Goal: Task Accomplishment & Management: Use online tool/utility

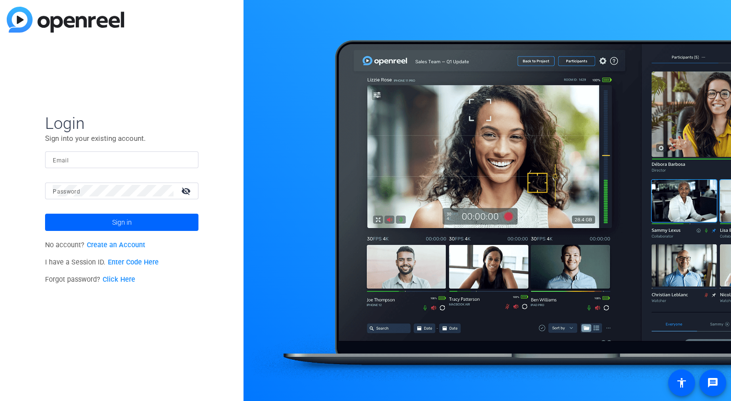
click at [89, 164] on input "Email" at bounding box center [122, 160] width 138 height 12
click at [0, 401] on com-1password-button at bounding box center [0, 401] width 0 height 0
type input "[PERSON_NAME][EMAIL_ADDRESS][PERSON_NAME][DOMAIN_NAME]"
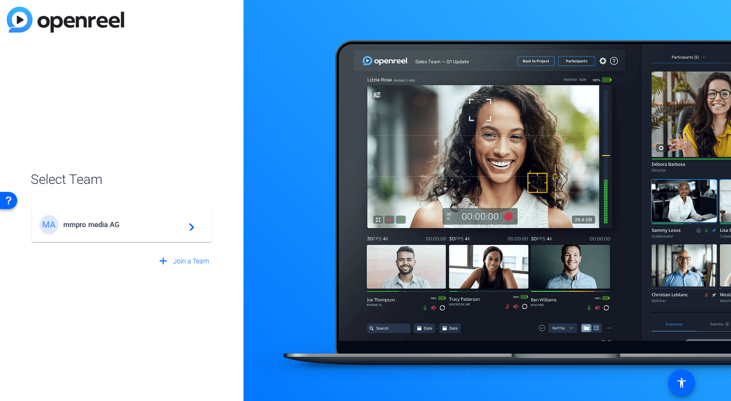
click at [135, 230] on div "MA mmpro media AG navigate_next" at bounding box center [121, 224] width 165 height 19
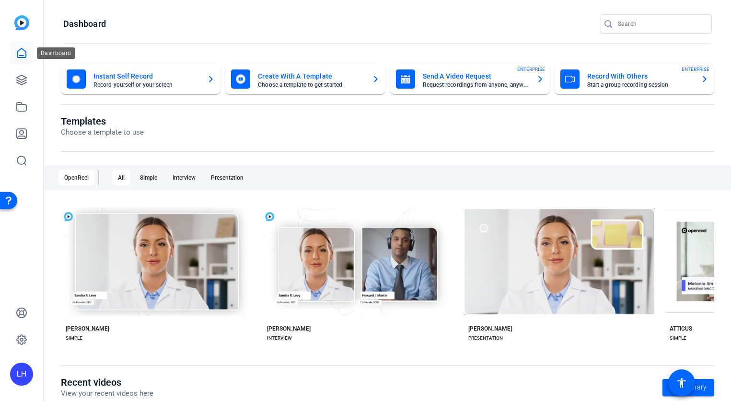
click at [21, 58] on icon at bounding box center [21, 52] width 9 height 9
click at [30, 47] on link at bounding box center [21, 53] width 23 height 23
click at [24, 53] on icon at bounding box center [22, 53] width 12 height 12
click at [24, 83] on icon at bounding box center [22, 80] width 10 height 10
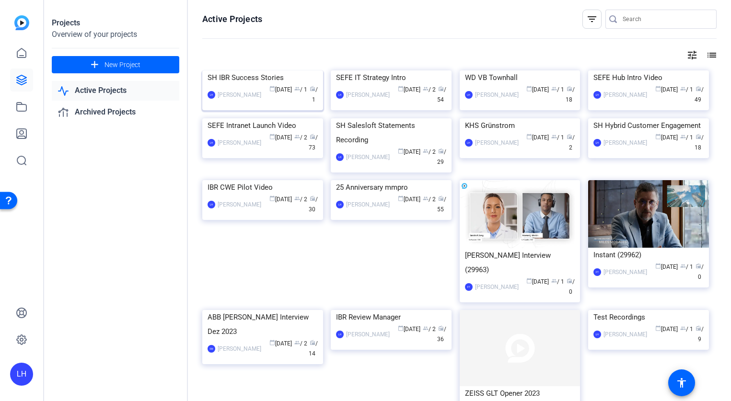
click at [272, 70] on img at bounding box center [262, 70] width 121 height 0
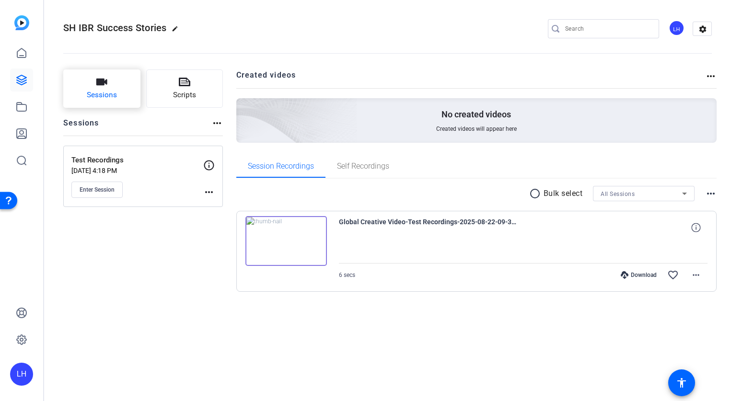
click at [109, 75] on button "Sessions" at bounding box center [101, 88] width 77 height 38
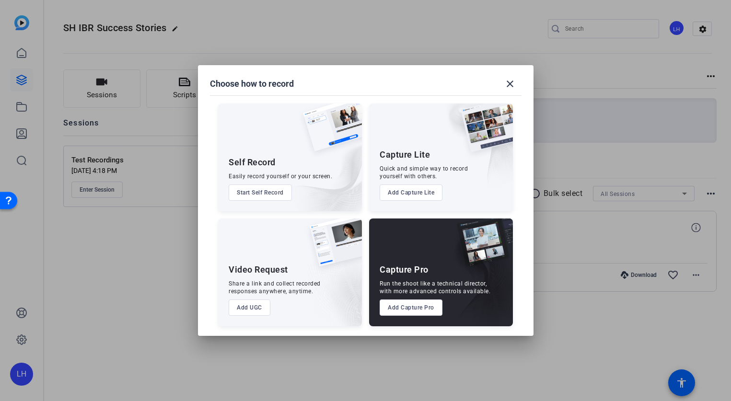
click at [415, 309] on button "Add Capture Pro" at bounding box center [411, 308] width 63 height 16
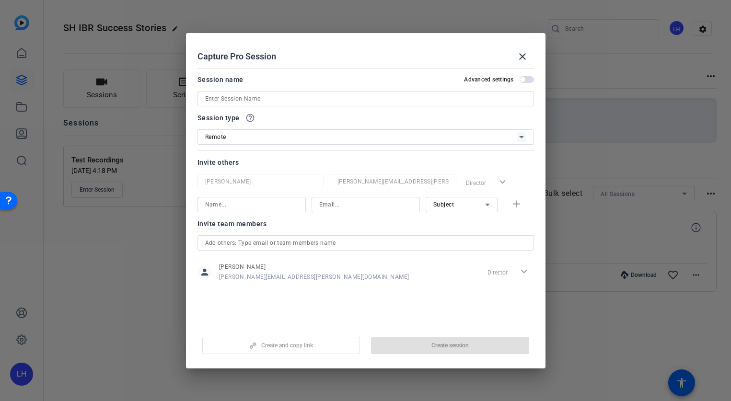
click at [315, 98] on input at bounding box center [365, 99] width 321 height 12
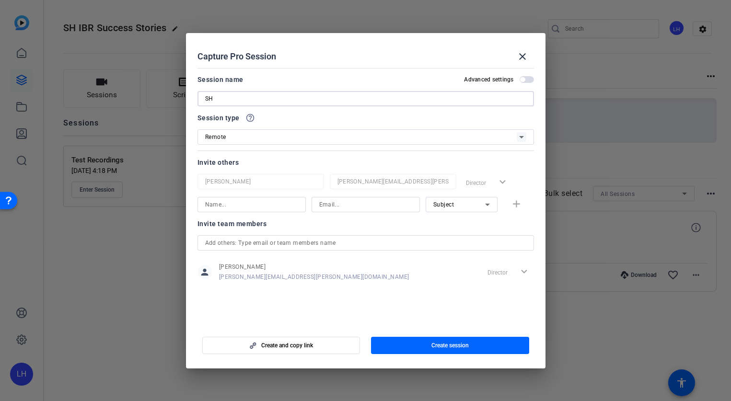
type input "S"
type input "M"
type input "IBR MEA Shoot"
click at [338, 140] on div "Remote" at bounding box center [361, 137] width 312 height 12
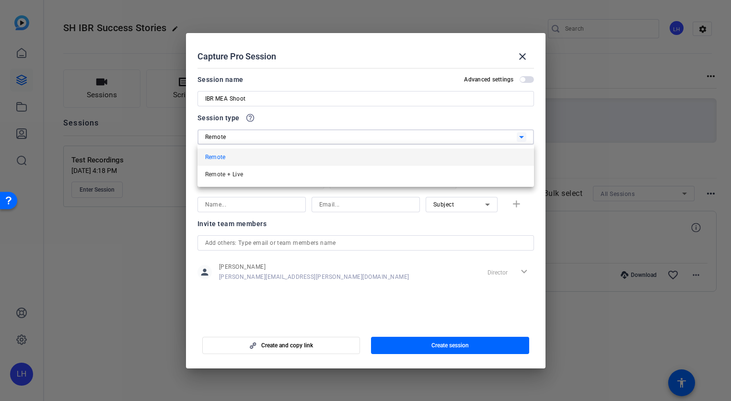
click at [340, 134] on div at bounding box center [365, 200] width 731 height 401
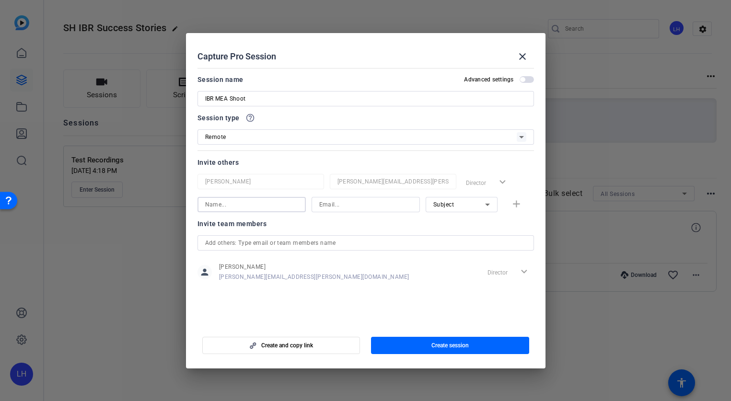
click at [291, 204] on input at bounding box center [251, 205] width 93 height 12
click at [333, 251] on mat-form-field at bounding box center [365, 242] width 336 height 15
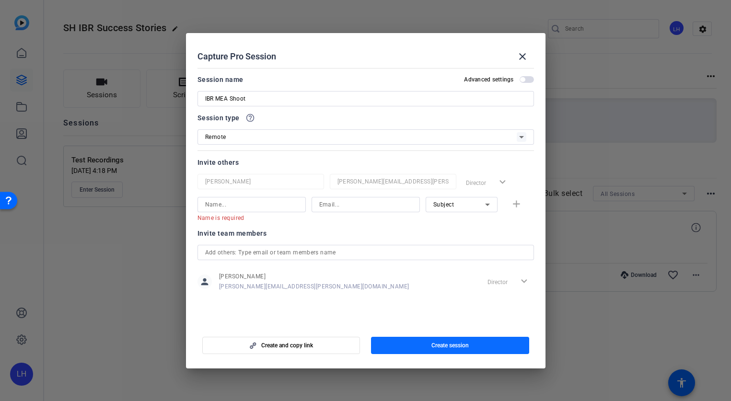
click at [438, 337] on span "button" at bounding box center [450, 345] width 158 height 23
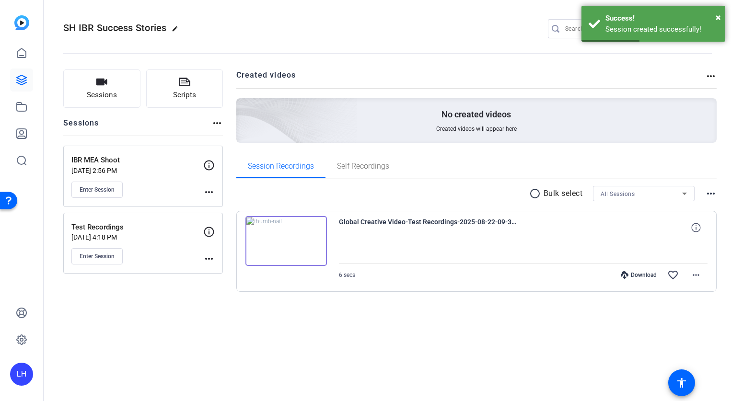
click at [210, 261] on mat-icon "more_horiz" at bounding box center [209, 259] width 12 height 12
click at [168, 284] on div at bounding box center [365, 200] width 731 height 401
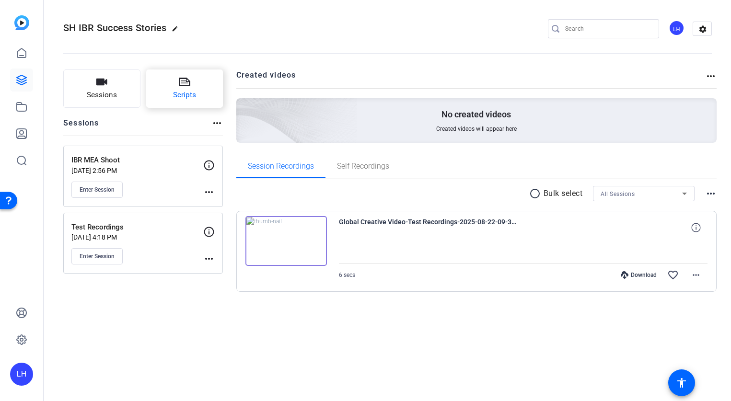
click at [185, 72] on button "Scripts" at bounding box center [184, 88] width 77 height 38
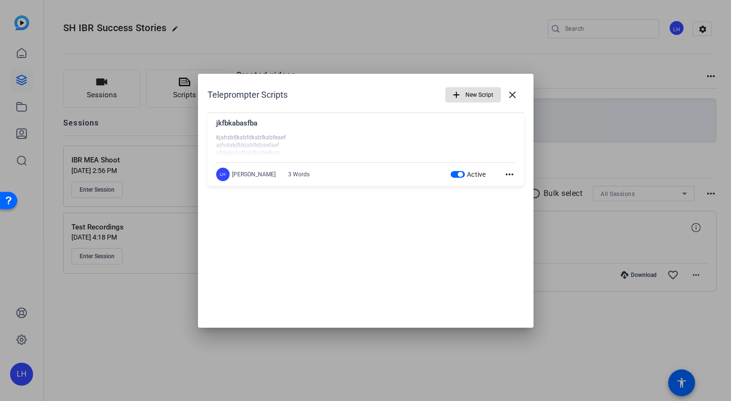
click at [455, 91] on mat-icon "add" at bounding box center [456, 95] width 11 height 11
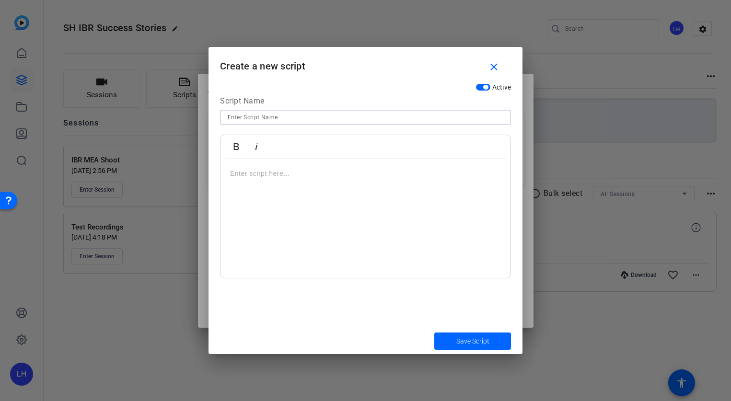
click at [250, 115] on input at bounding box center [366, 118] width 276 height 12
type input "ASMAA/ 1.1"
click at [289, 179] on div at bounding box center [365, 219] width 290 height 120
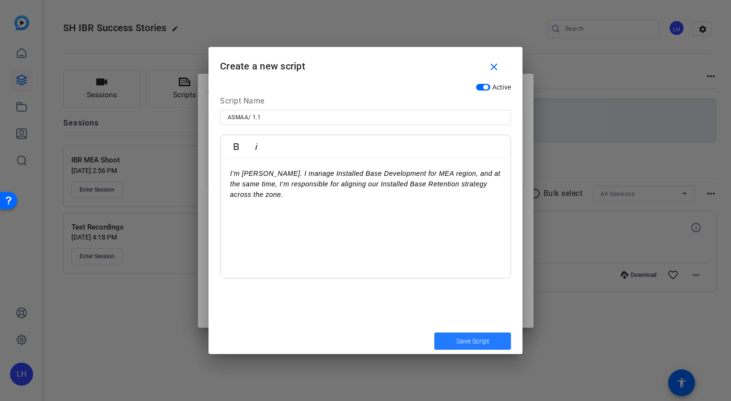
click at [466, 344] on span "Save Script" at bounding box center [472, 341] width 33 height 10
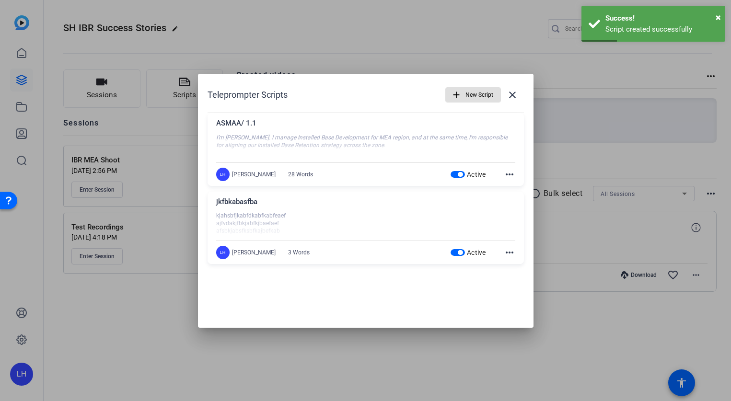
click at [510, 171] on mat-icon "more_horiz" at bounding box center [510, 175] width 12 height 12
click at [518, 199] on span "Delete" at bounding box center [530, 201] width 38 height 12
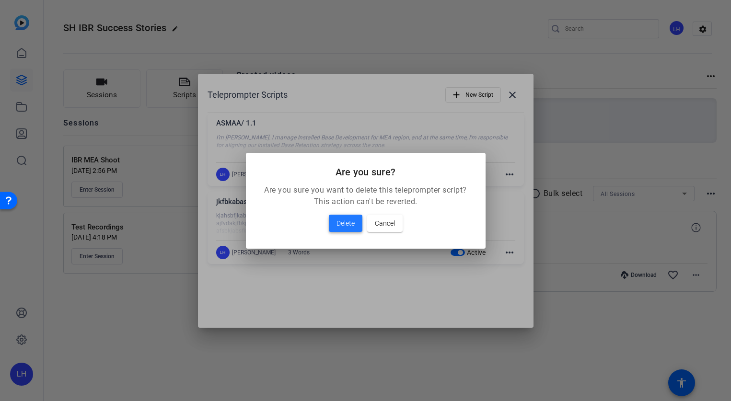
click at [347, 225] on span "Delete" at bounding box center [345, 224] width 18 height 12
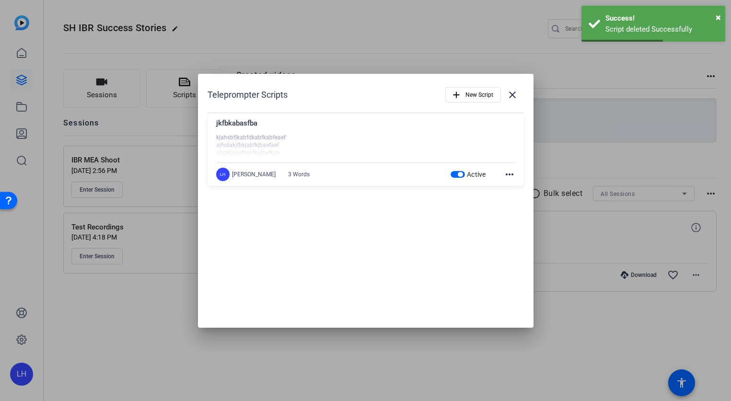
click at [333, 178] on div "LH [PERSON_NAME] 3 Words Active more_horiz" at bounding box center [365, 174] width 299 height 13
click at [355, 144] on div at bounding box center [365, 146] width 299 height 24
click at [515, 175] on div "jkfbkabasfba kjahsbfjkabfdkabfkabfeaef ajfvdakjfbkjabfkjbaefaef afsbkjabsfksbfk…" at bounding box center [366, 149] width 316 height 73
click at [512, 174] on mat-icon "more_horiz" at bounding box center [510, 175] width 12 height 12
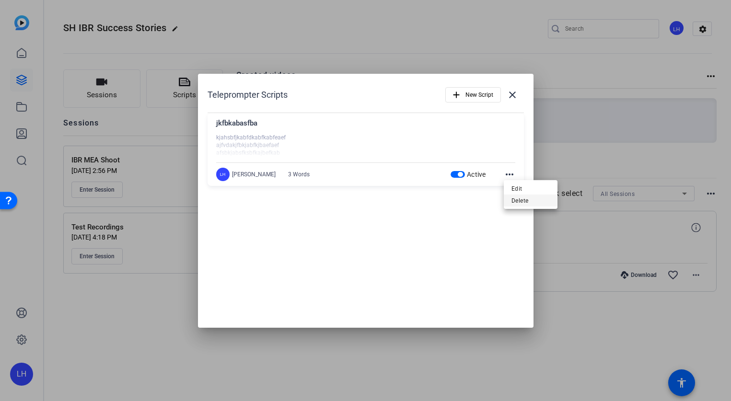
click at [523, 197] on span "Delete" at bounding box center [530, 201] width 38 height 12
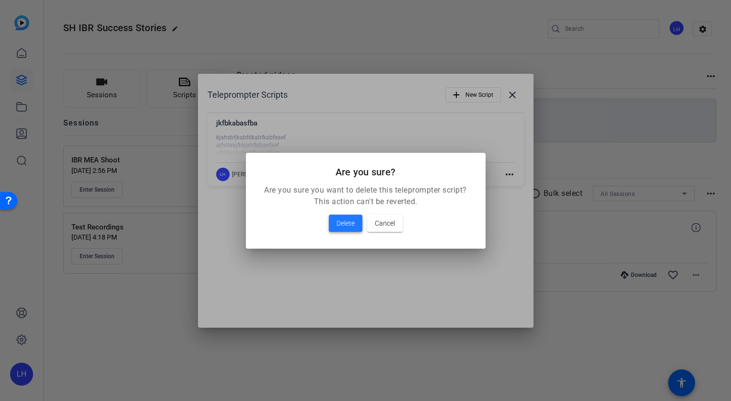
click at [341, 228] on span "Delete" at bounding box center [345, 224] width 18 height 12
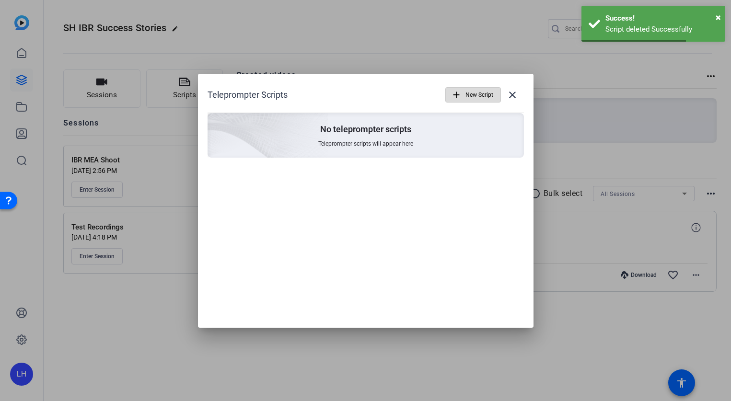
click at [473, 91] on span "New Script" at bounding box center [479, 95] width 28 height 18
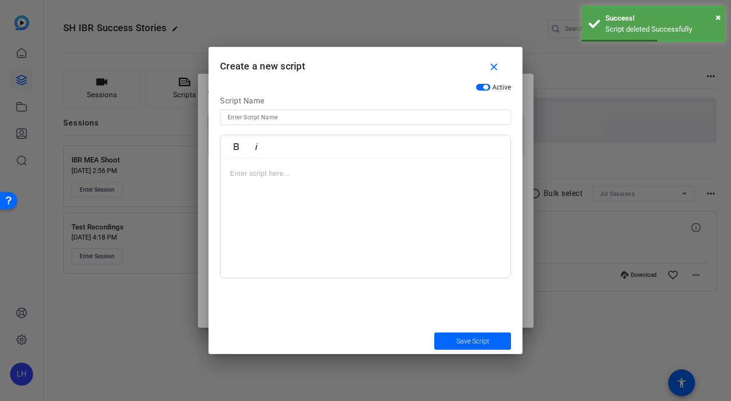
click at [282, 119] on input at bounding box center [366, 118] width 276 height 12
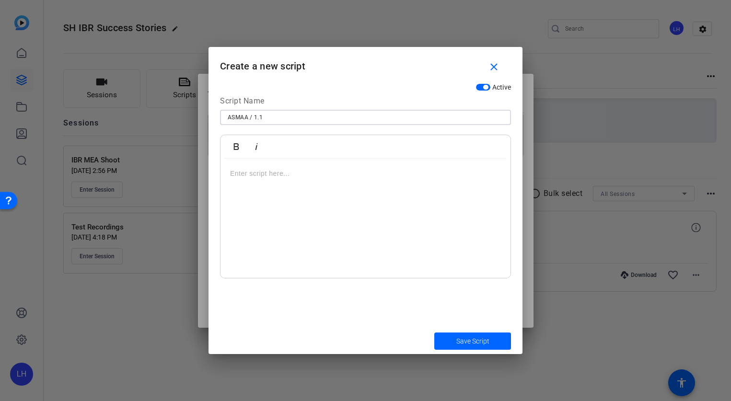
type input "ASMAA / 1.1"
click at [287, 161] on div at bounding box center [365, 219] width 290 height 120
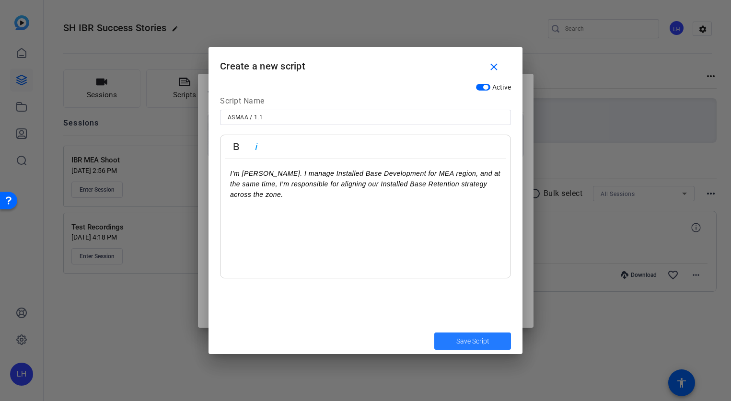
click at [486, 347] on span "submit" at bounding box center [472, 341] width 77 height 23
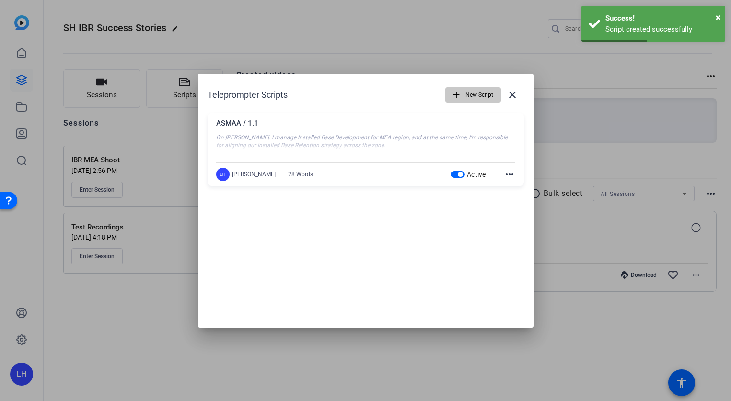
click at [484, 93] on span "New Script" at bounding box center [479, 95] width 28 height 18
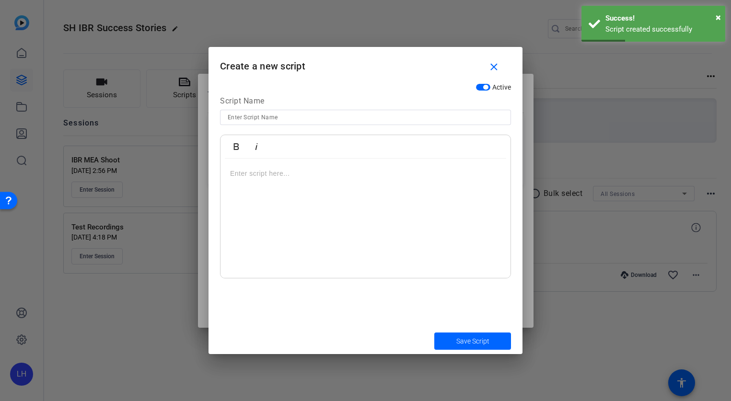
click at [263, 120] on input at bounding box center [366, 118] width 276 height 12
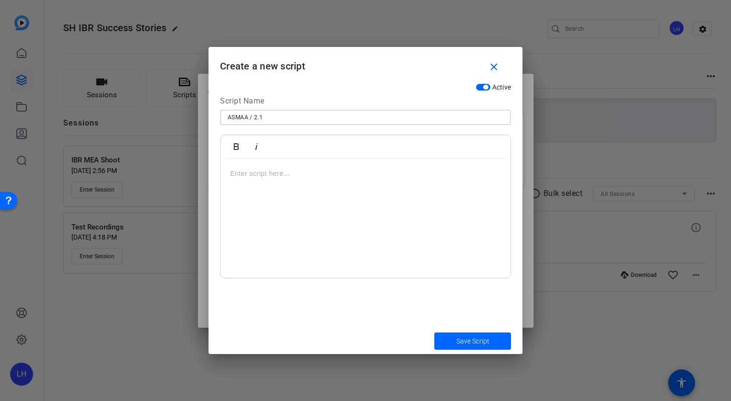
type input "ASMAA / 2.1"
click at [359, 168] on p at bounding box center [365, 173] width 271 height 11
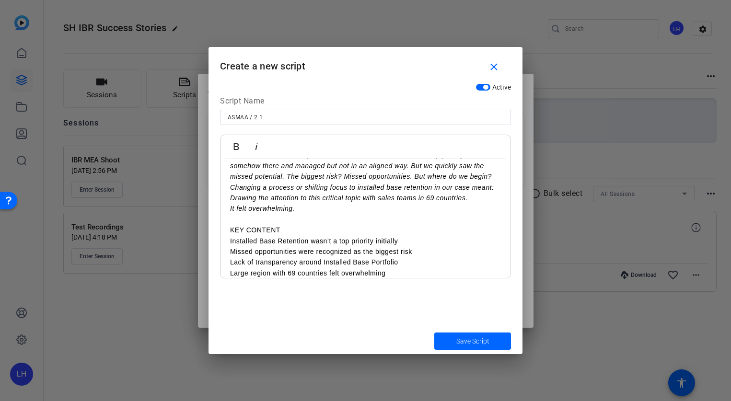
scroll to position [28, 0]
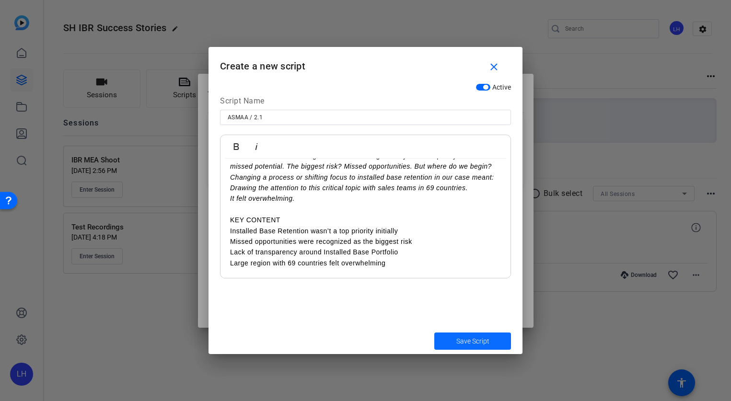
click at [477, 345] on span "Save Script" at bounding box center [472, 341] width 33 height 10
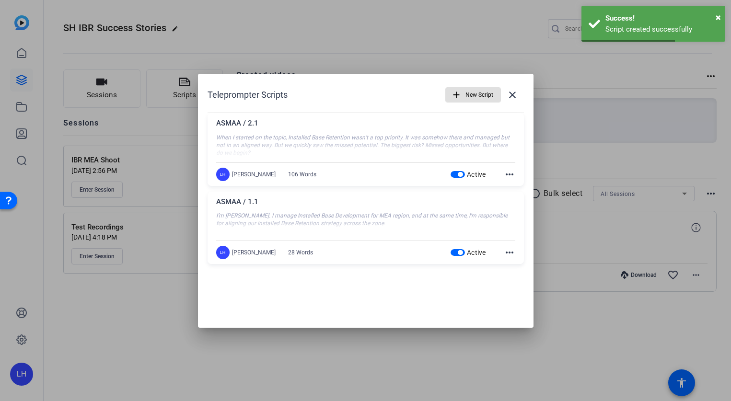
click at [467, 96] on span "New Script" at bounding box center [479, 95] width 28 height 18
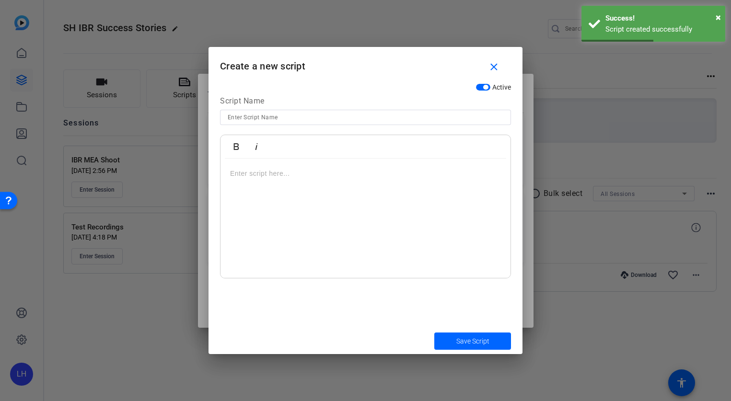
click at [285, 115] on input at bounding box center [366, 118] width 276 height 12
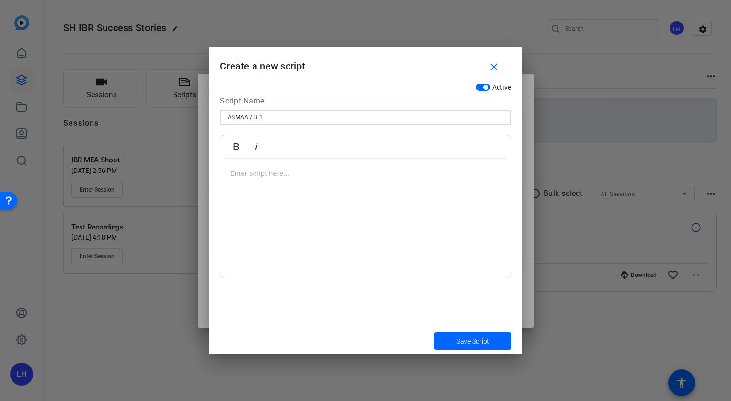
type input "ASMAA / 3.1"
click at [393, 179] on div at bounding box center [365, 219] width 290 height 120
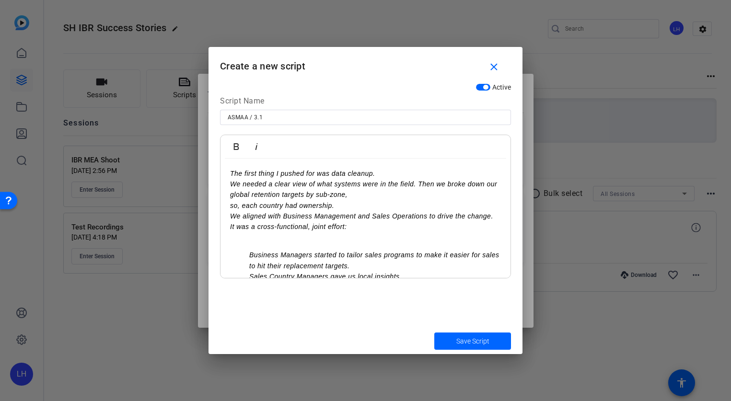
scroll to position [129, 0]
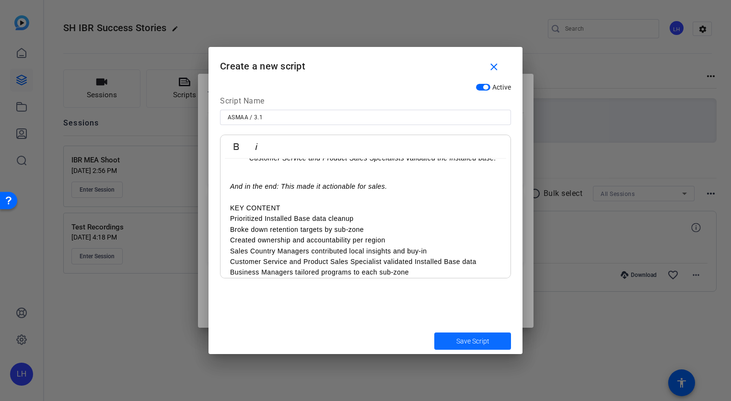
click at [462, 335] on span "submit" at bounding box center [472, 341] width 77 height 23
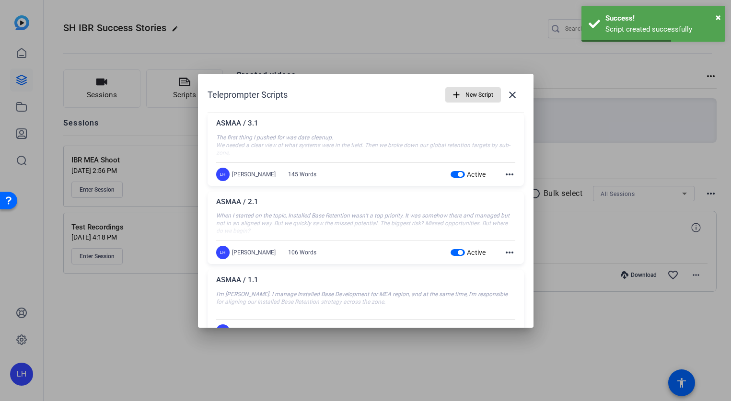
click at [457, 97] on mat-icon "add" at bounding box center [456, 95] width 11 height 11
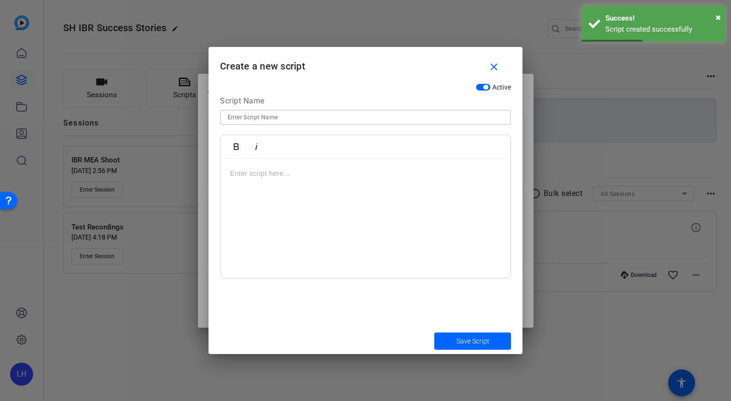
click at [282, 115] on input at bounding box center [366, 118] width 276 height 12
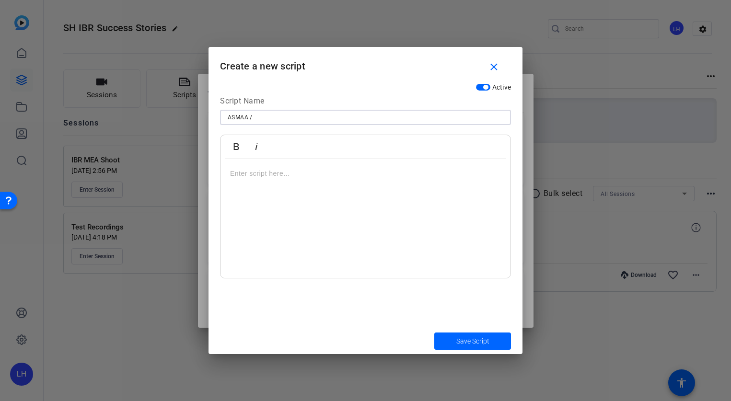
drag, startPoint x: 262, startPoint y: 114, endPoint x: 198, endPoint y: 110, distance: 63.8
click at [198, 110] on div "Teleprompter Scripts add New Script close ASMAA / 3.1 The first thing I pushed …" at bounding box center [365, 200] width 731 height 401
click at [317, 114] on input "ASMAA /" at bounding box center [366, 118] width 276 height 12
type input "ASMAA / 3.2"
click at [278, 175] on p at bounding box center [365, 173] width 271 height 11
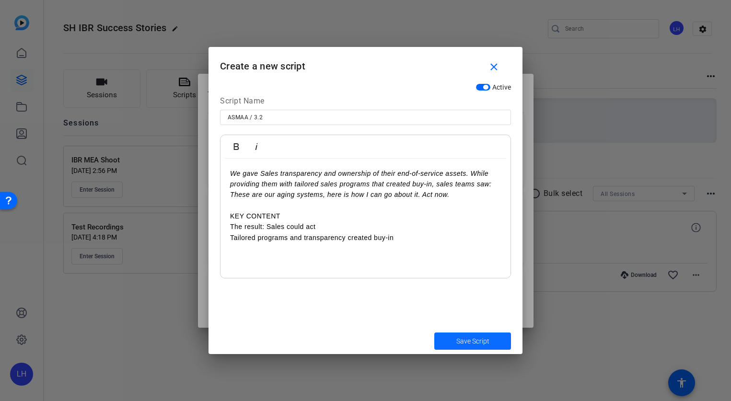
click at [462, 345] on span "Save Script" at bounding box center [472, 341] width 33 height 10
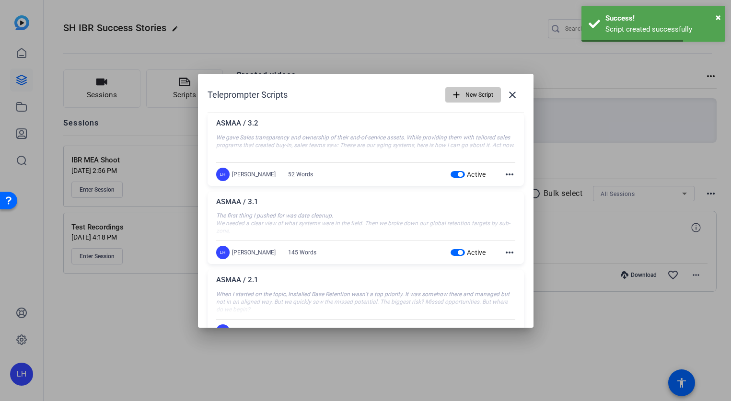
click at [454, 97] on mat-icon "add" at bounding box center [456, 95] width 11 height 11
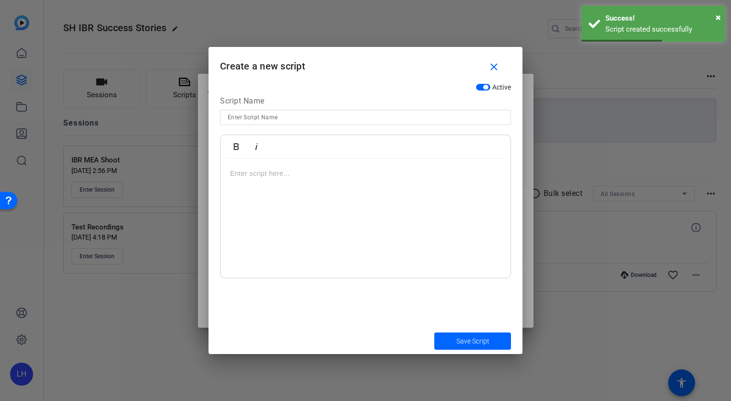
click at [248, 122] on input at bounding box center [366, 118] width 276 height 12
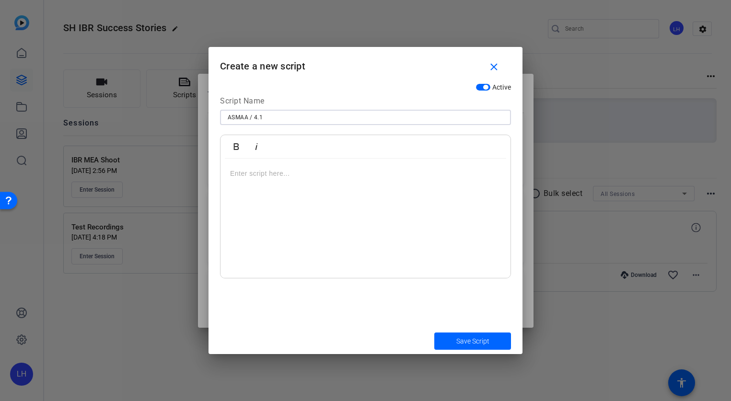
type input "ASMAA / 4.1"
click at [335, 182] on div at bounding box center [365, 219] width 290 height 120
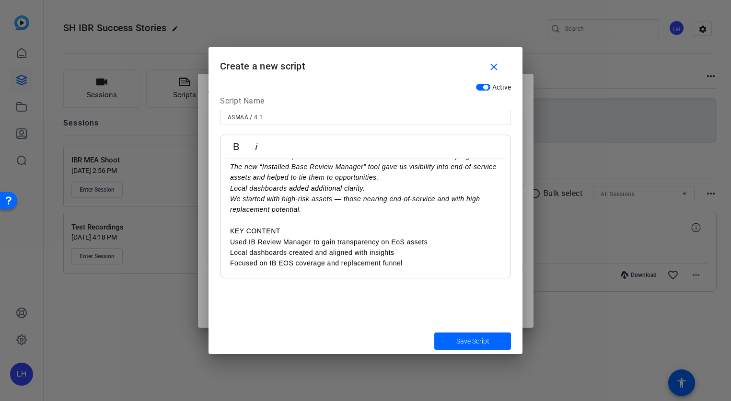
scroll to position [0, 0]
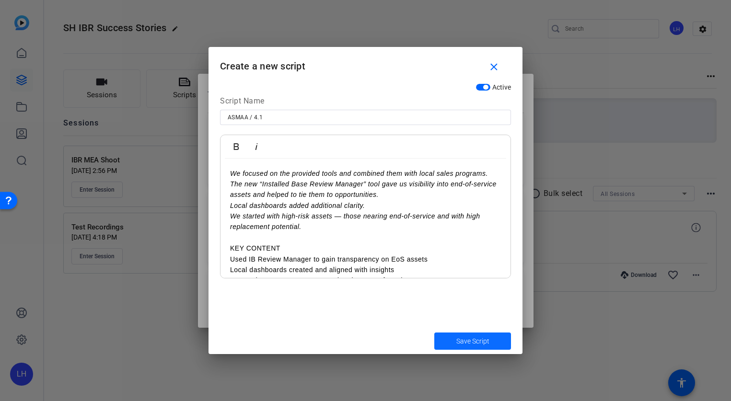
click at [468, 340] on span "Save Script" at bounding box center [472, 341] width 33 height 10
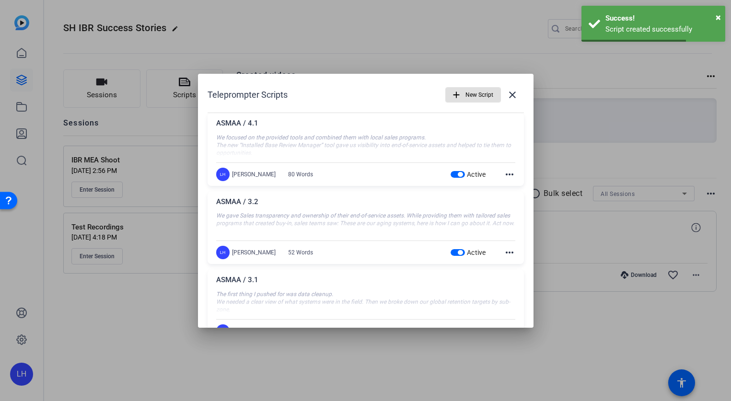
click at [457, 93] on mat-icon "add" at bounding box center [456, 95] width 11 height 11
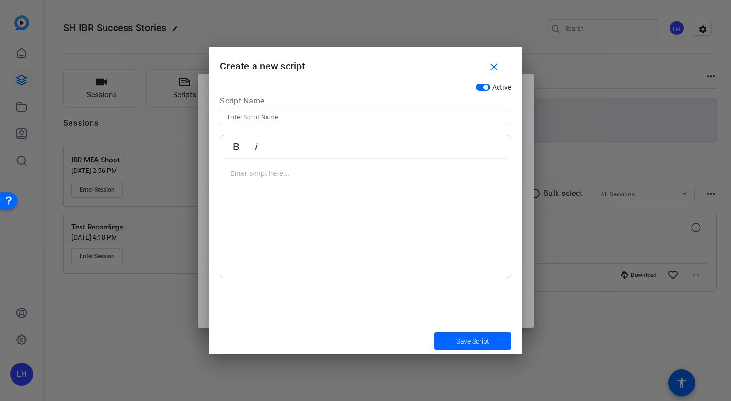
click at [333, 178] on div at bounding box center [365, 219] width 290 height 120
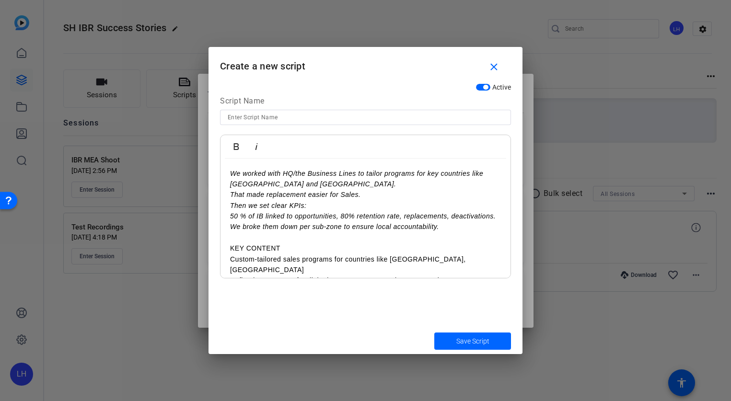
scroll to position [19, 0]
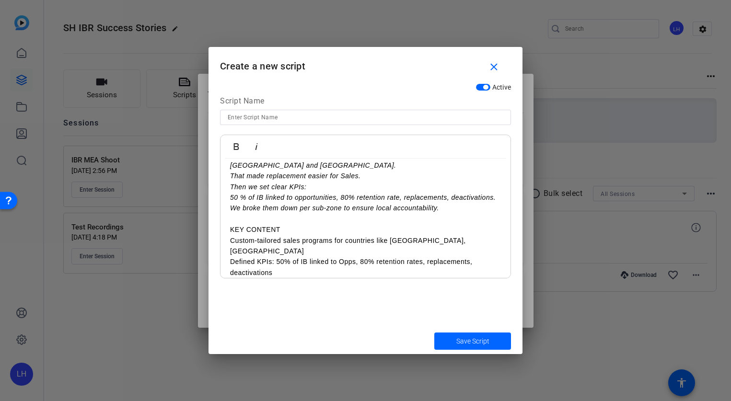
click at [293, 118] on input at bounding box center [366, 118] width 276 height 12
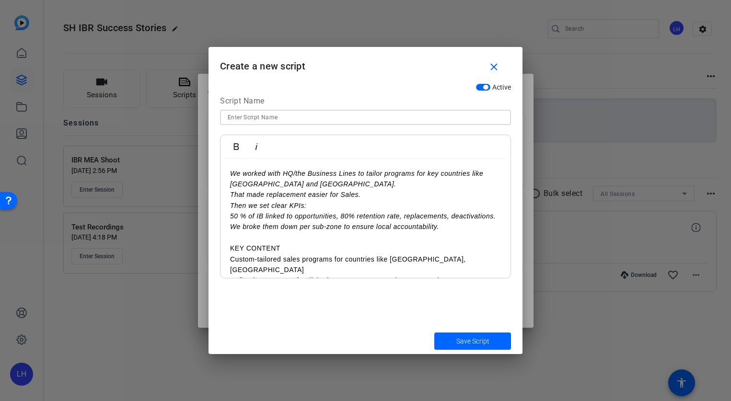
click at [292, 113] on input at bounding box center [366, 118] width 276 height 12
type input "ASMAA / 4.2"
click at [460, 340] on span "Save Script" at bounding box center [472, 341] width 33 height 10
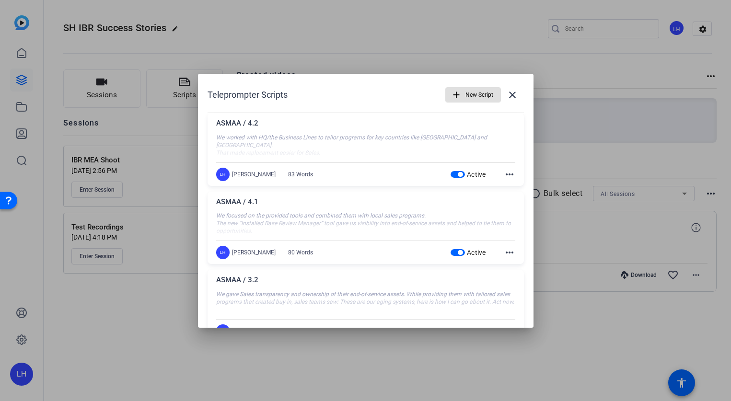
click at [458, 97] on mat-icon "add" at bounding box center [456, 95] width 11 height 11
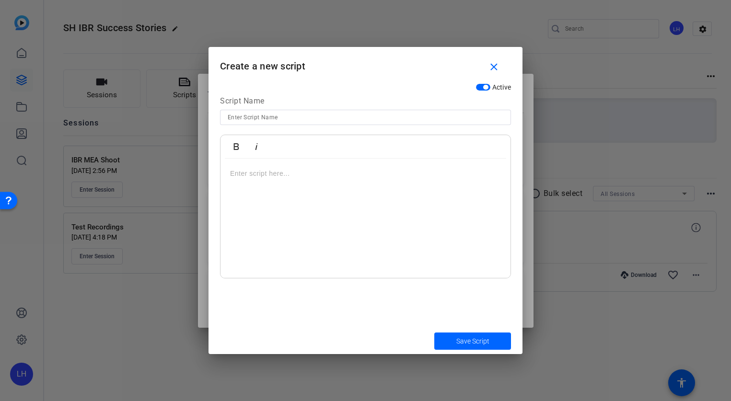
click at [279, 116] on input at bounding box center [366, 118] width 276 height 12
click at [307, 155] on div "Bold Italic" at bounding box center [365, 146] width 290 height 23
type input "ASMAA / 5.1"
click at [268, 172] on p at bounding box center [365, 173] width 271 height 11
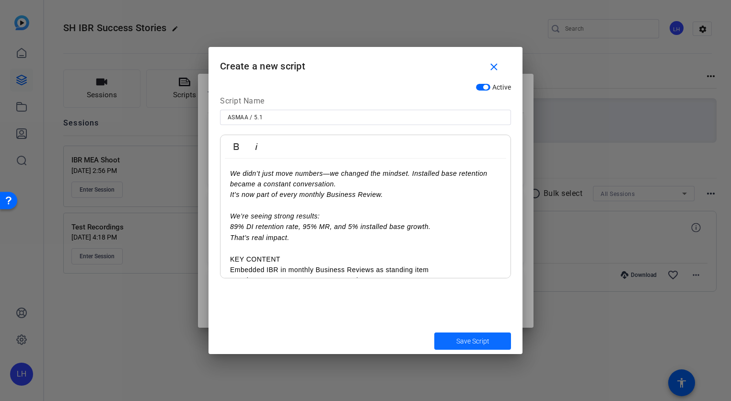
click at [476, 345] on span "Save Script" at bounding box center [472, 341] width 33 height 10
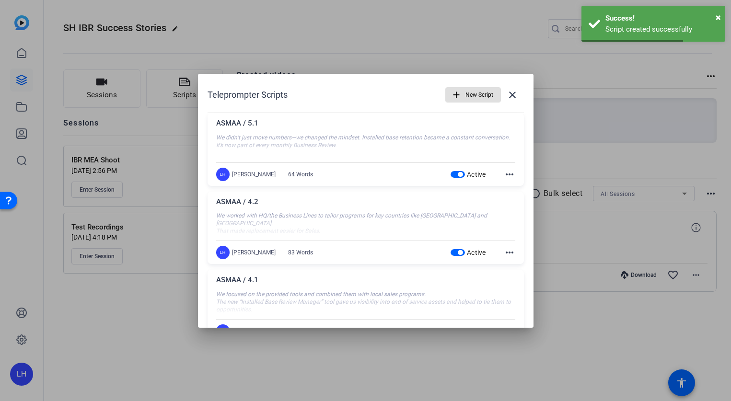
click at [460, 98] on mat-icon "add" at bounding box center [456, 95] width 11 height 11
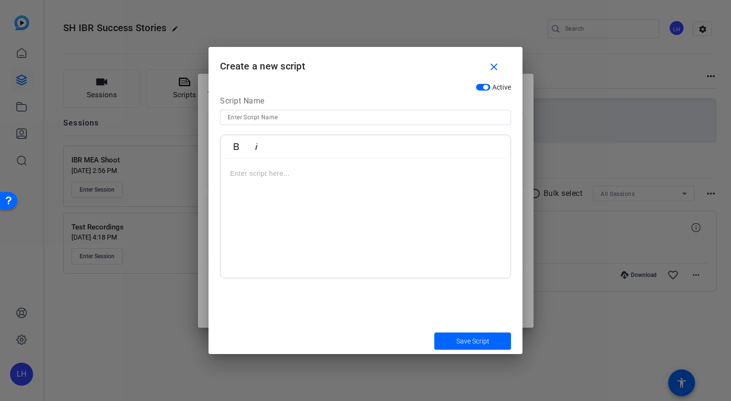
click at [274, 116] on input at bounding box center [366, 118] width 276 height 12
type input "ASMAA / 6.1"
click at [323, 183] on div at bounding box center [365, 219] width 290 height 120
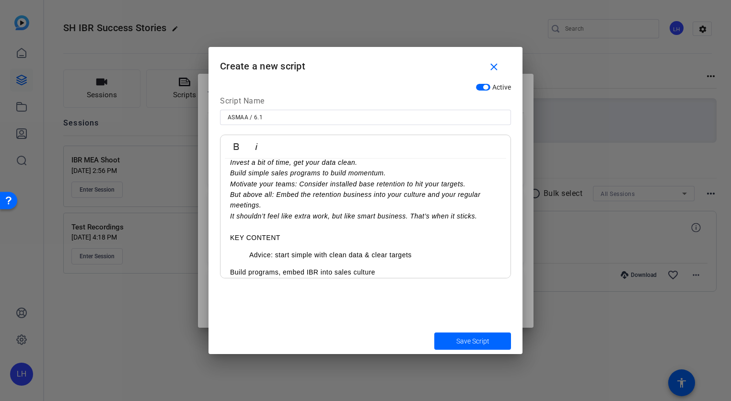
scroll to position [31, 0]
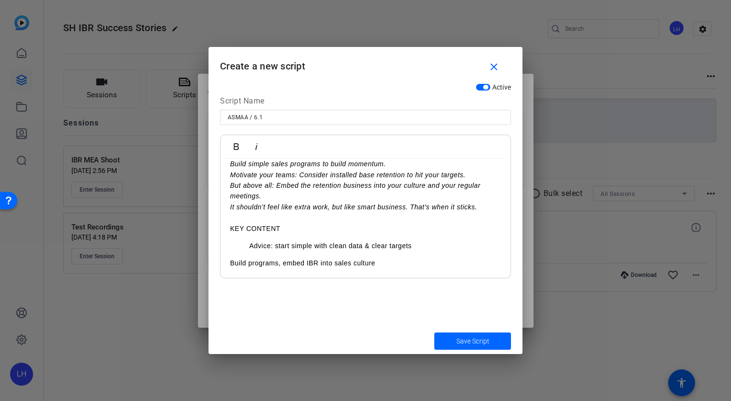
click at [259, 251] on li "Advice: start simple with clean data & clear targets" at bounding box center [375, 246] width 252 height 11
drag, startPoint x: 261, startPoint y: 256, endPoint x: 363, endPoint y: 253, distance: 102.1
click at [363, 253] on div "So, if I were asked what to do to replicate our success: Invest a bit of time, …" at bounding box center [365, 203] width 290 height 150
drag, startPoint x: 392, startPoint y: 264, endPoint x: 279, endPoint y: 252, distance: 113.7
click at [279, 252] on div "So, if I were asked what to do to replicate our success: Invest a bit of time, …" at bounding box center [365, 203] width 290 height 150
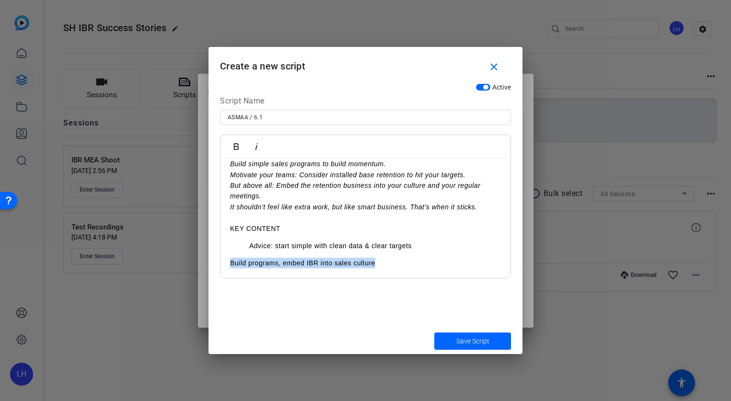
click at [229, 263] on div "So, if I were asked what to do to replicate our success: Invest a bit of time, …" at bounding box center [365, 203] width 290 height 150
click at [250, 243] on li "Advice: start simple with clean data & clear targets" at bounding box center [375, 246] width 252 height 11
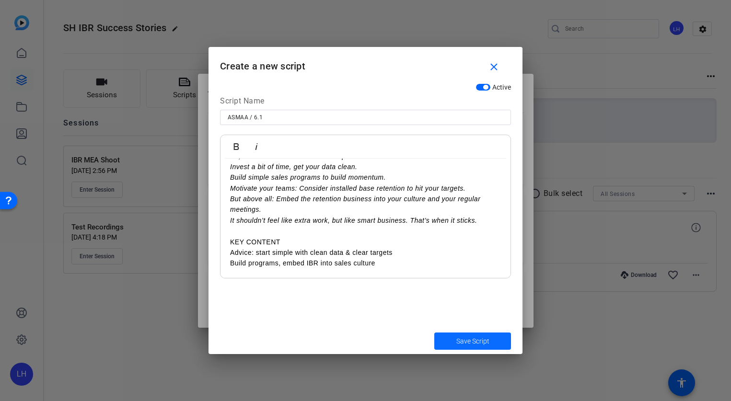
click at [474, 338] on span "Save Script" at bounding box center [472, 341] width 33 height 10
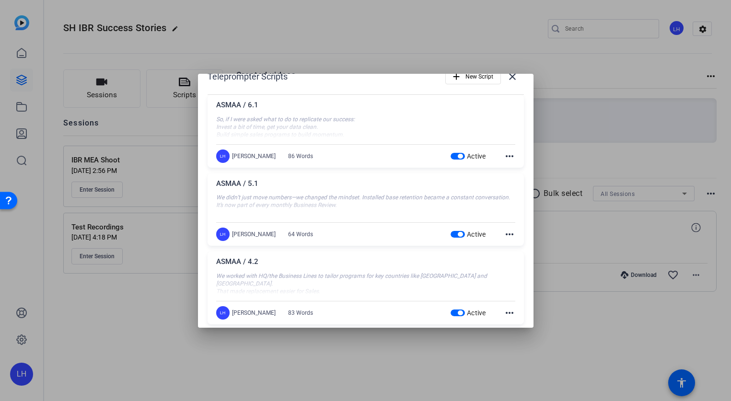
scroll to position [0, 0]
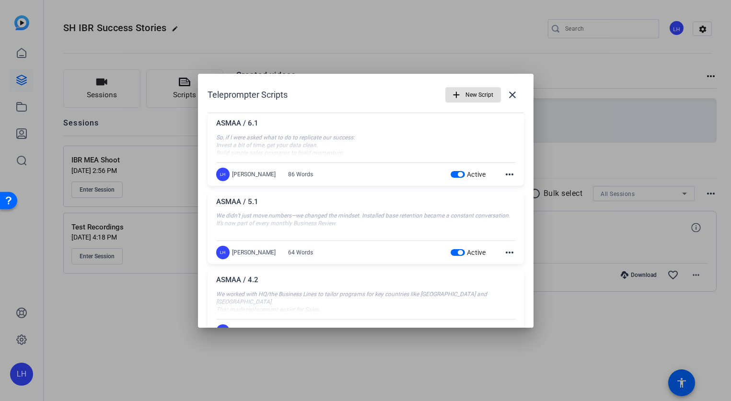
click at [454, 94] on mat-icon "add" at bounding box center [456, 95] width 11 height 11
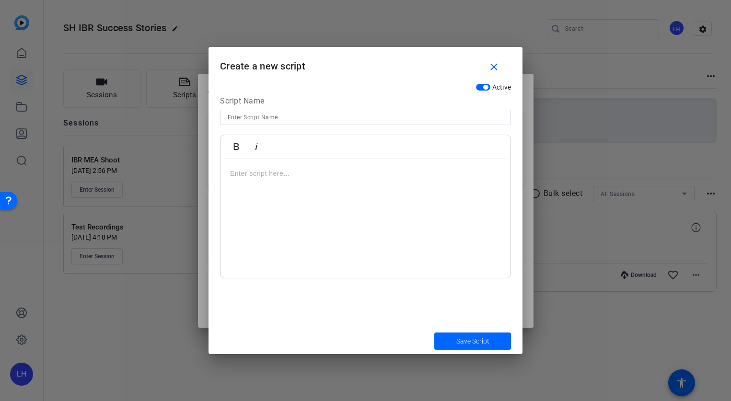
click at [315, 121] on input at bounding box center [366, 118] width 276 height 12
type input "SEMERA / 1.3"
click at [280, 179] on div at bounding box center [365, 219] width 290 height 120
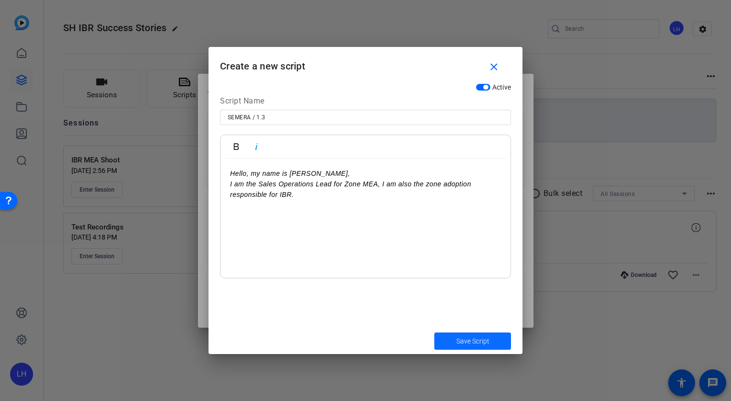
click at [482, 340] on span "Save Script" at bounding box center [472, 341] width 33 height 10
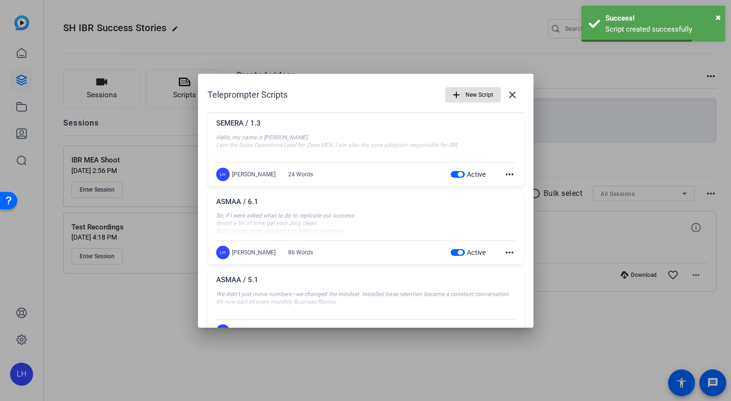
click at [472, 95] on span "New Script" at bounding box center [479, 95] width 28 height 18
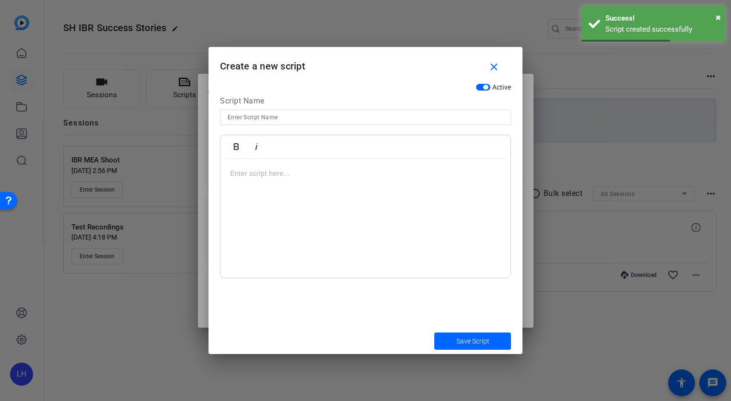
click at [302, 114] on input at bounding box center [366, 118] width 276 height 12
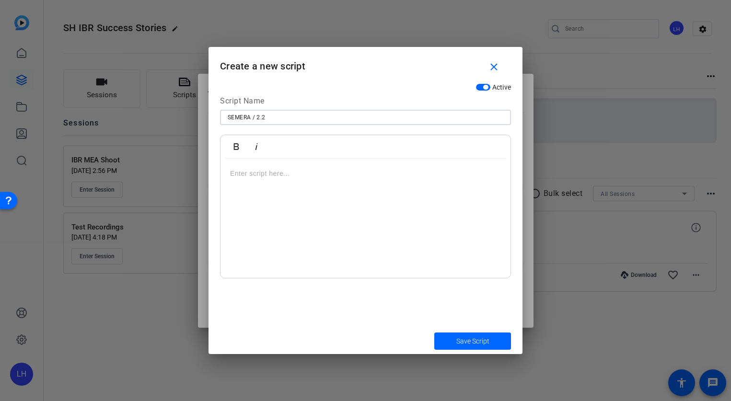
type input "SEMERA / 2.2"
click at [328, 176] on p at bounding box center [365, 173] width 271 height 11
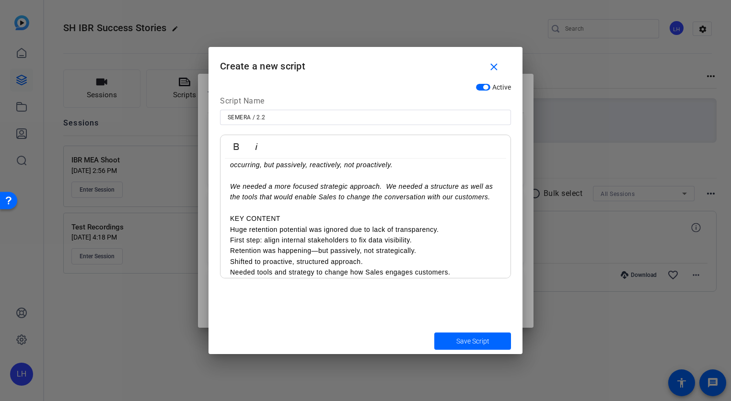
scroll to position [160, 0]
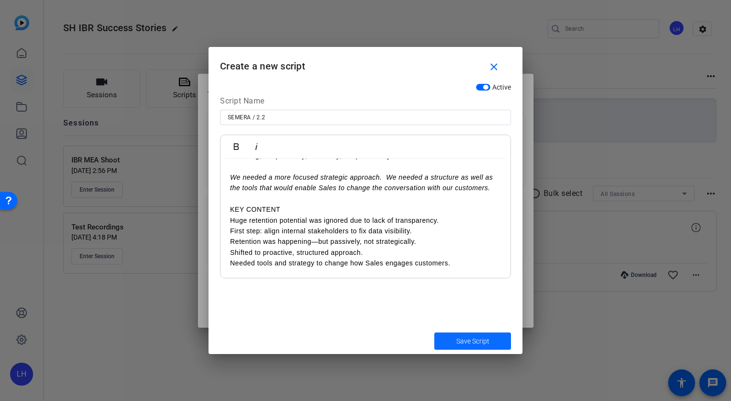
click at [465, 334] on span "submit" at bounding box center [472, 341] width 77 height 23
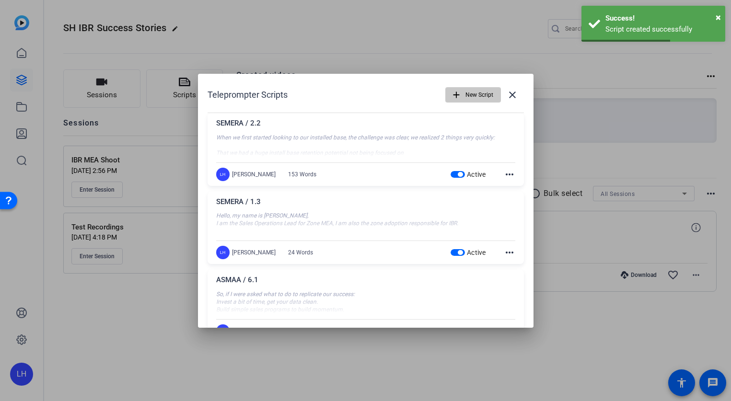
click at [483, 96] on span "New Script" at bounding box center [479, 95] width 28 height 18
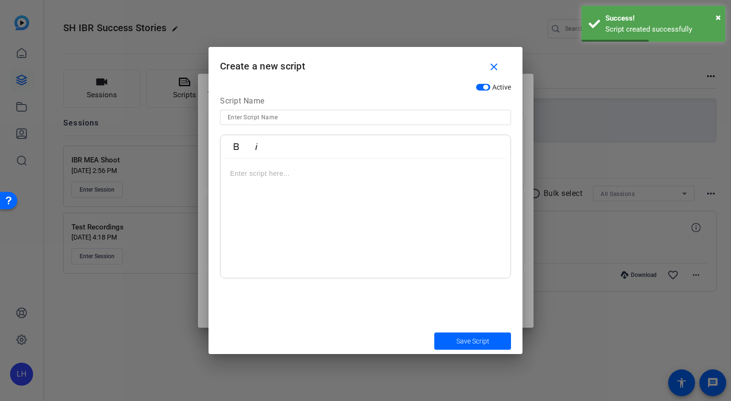
click at [259, 114] on input at bounding box center [366, 118] width 276 height 12
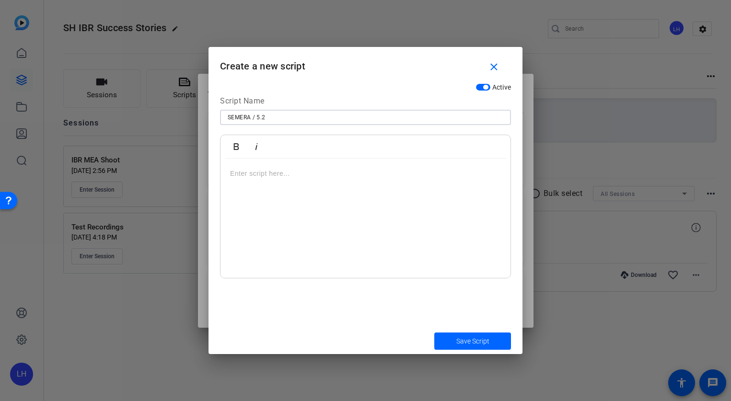
type input "SEMERA / 5.2"
click at [302, 176] on p at bounding box center [365, 173] width 271 height 11
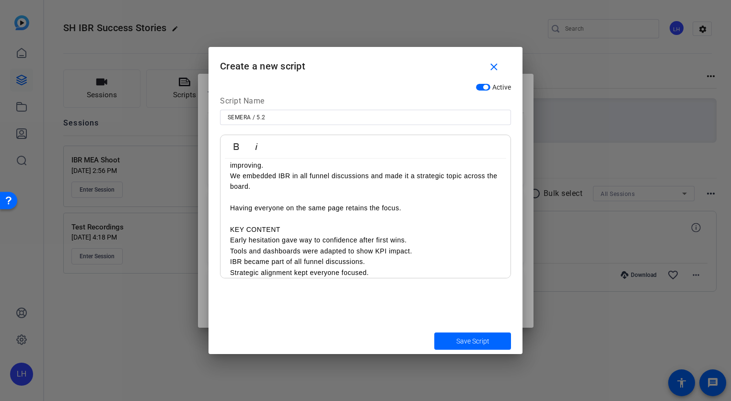
scroll to position [0, 0]
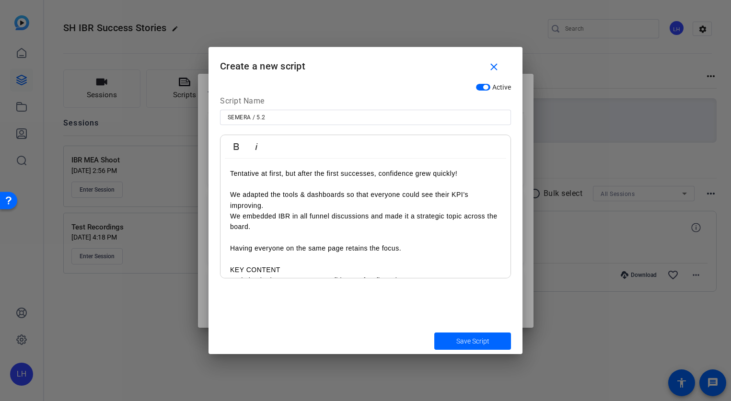
click at [270, 177] on p "Tentative at first, but after the first successes, confidence grew quickly!" at bounding box center [365, 173] width 271 height 11
click at [249, 183] on p at bounding box center [365, 184] width 271 height 11
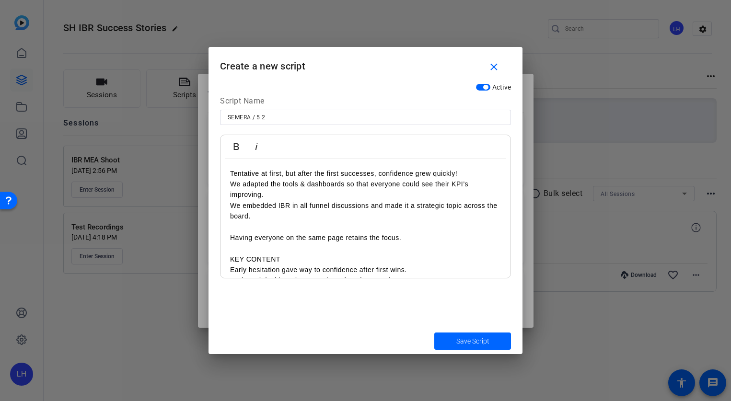
click at [239, 221] on p "We embedded IBR in all funnel discussions and made it a strategic topic across …" at bounding box center [365, 211] width 271 height 22
click at [238, 230] on p at bounding box center [365, 226] width 271 height 11
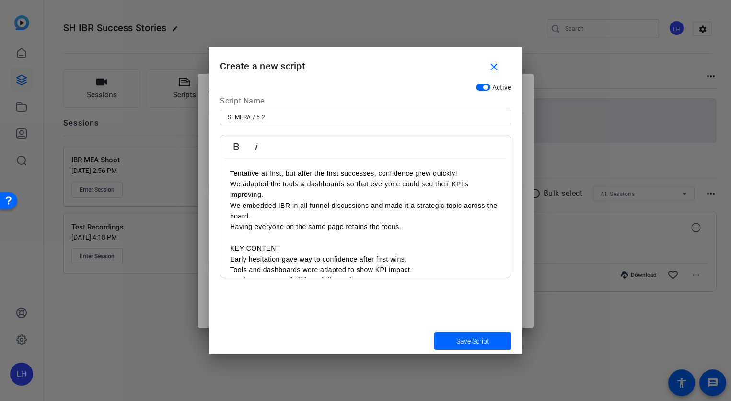
scroll to position [28, 0]
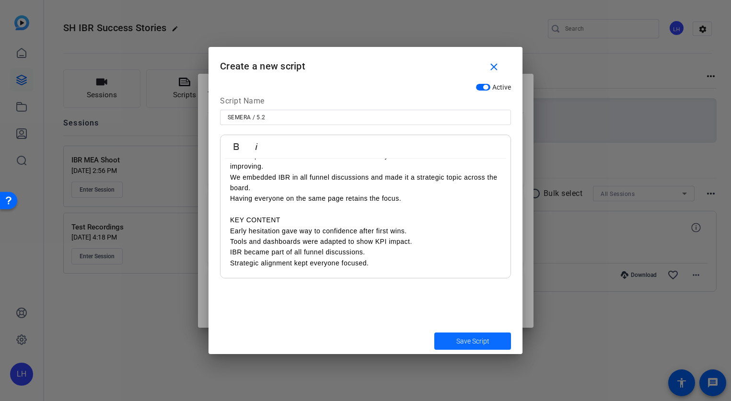
click at [464, 336] on span "Save Script" at bounding box center [472, 341] width 33 height 10
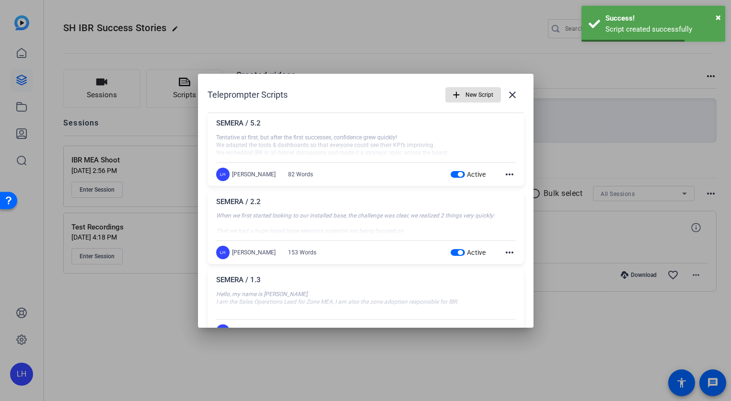
click at [459, 95] on mat-icon "add" at bounding box center [456, 95] width 11 height 11
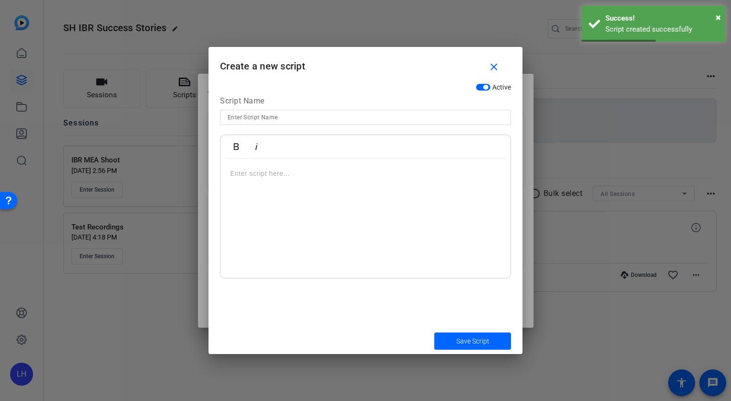
click at [293, 113] on div at bounding box center [366, 117] width 276 height 15
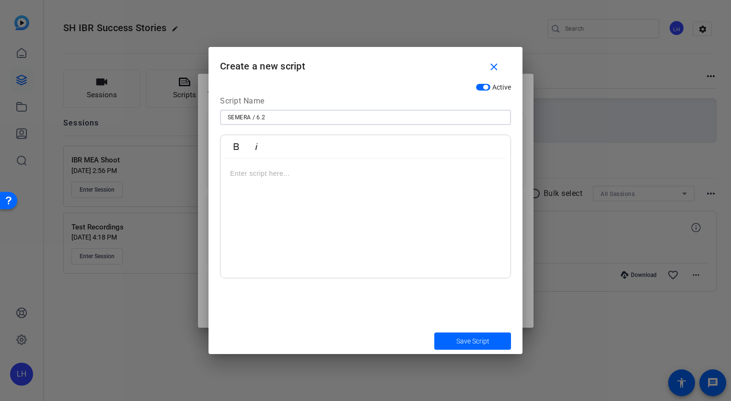
type input "SEMERA / 6.2"
click at [312, 173] on p at bounding box center [365, 173] width 271 height 11
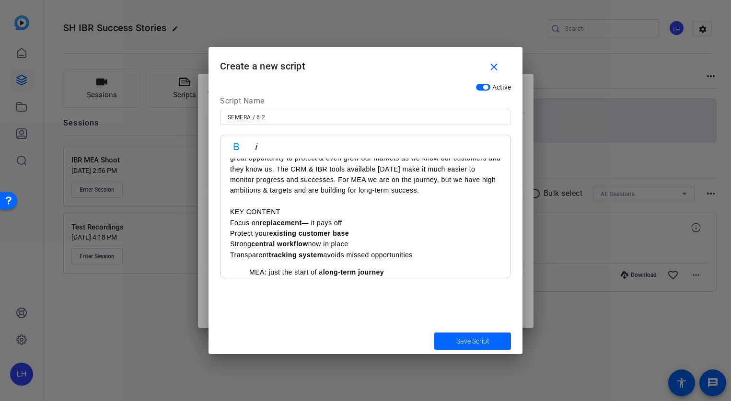
scroll to position [52, 0]
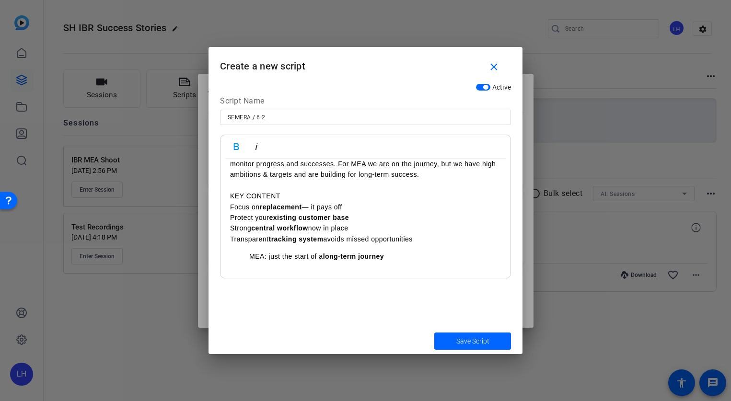
click at [239, 253] on ul "MEA: just the start of a long-term journey" at bounding box center [365, 256] width 271 height 11
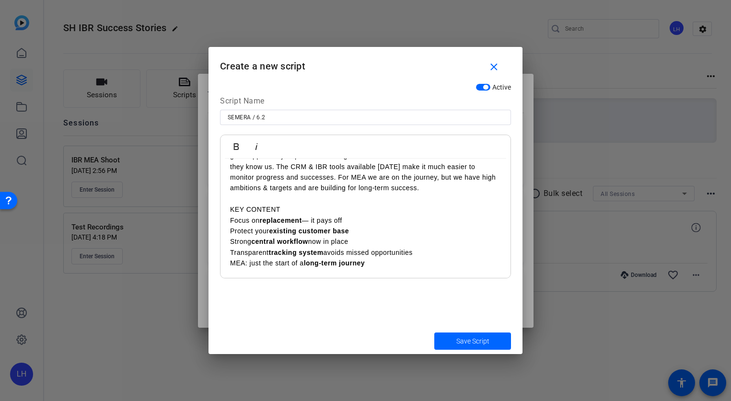
scroll to position [0, 0]
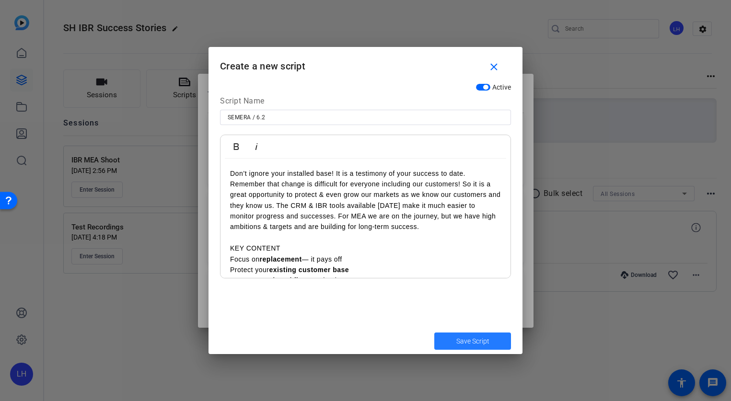
click at [465, 343] on span "Save Script" at bounding box center [472, 341] width 33 height 10
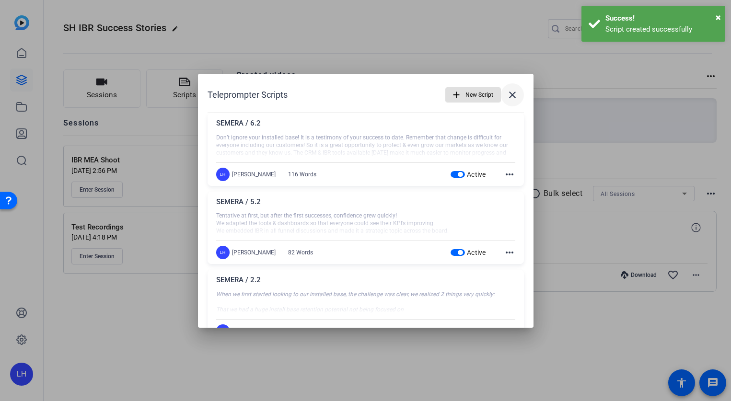
click at [518, 93] on span at bounding box center [512, 94] width 23 height 23
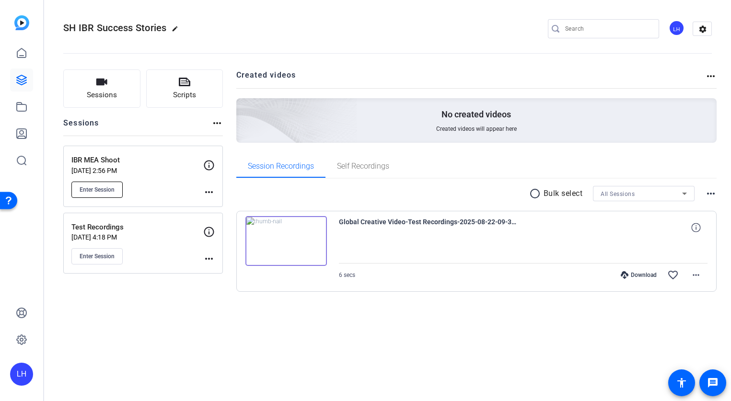
click at [103, 195] on button "Enter Session" at bounding box center [96, 190] width 51 height 16
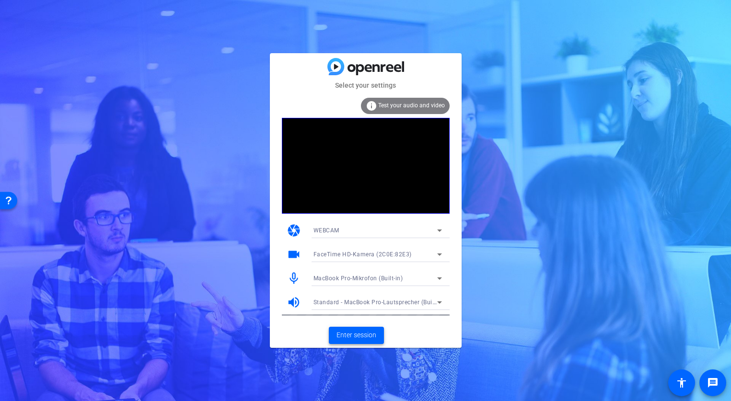
click at [358, 337] on span "Enter session" at bounding box center [356, 335] width 40 height 10
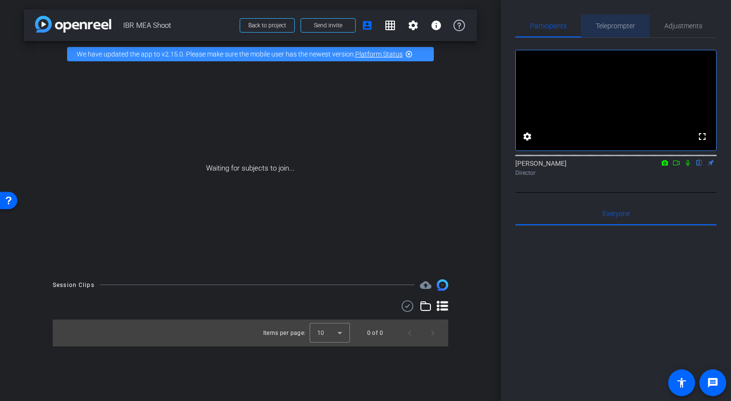
click at [618, 29] on span "Teleprompter" at bounding box center [615, 26] width 39 height 7
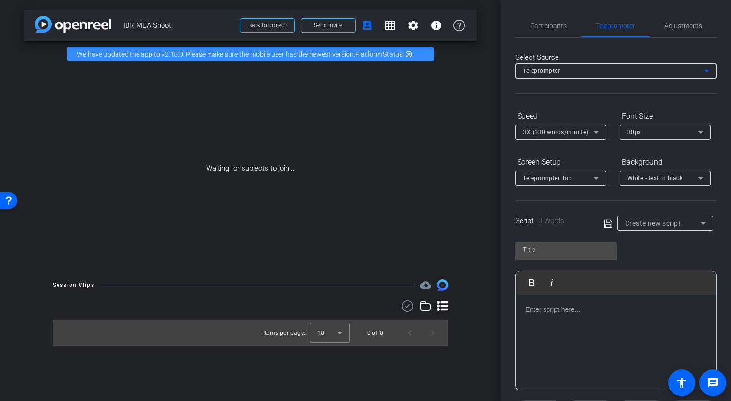
click at [647, 74] on div "Teleprompter" at bounding box center [613, 71] width 181 height 12
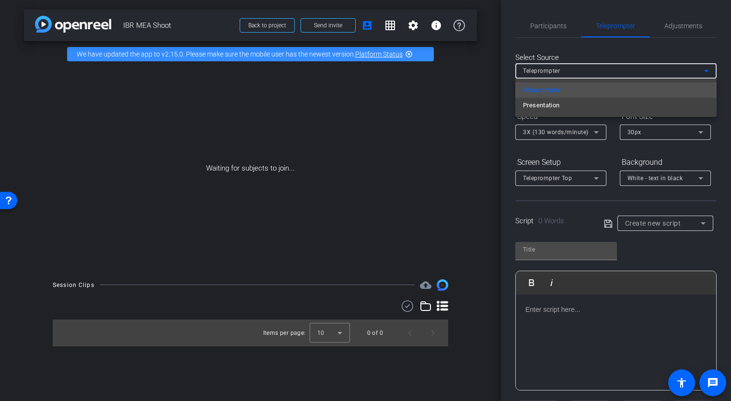
click at [647, 74] on div at bounding box center [365, 200] width 731 height 401
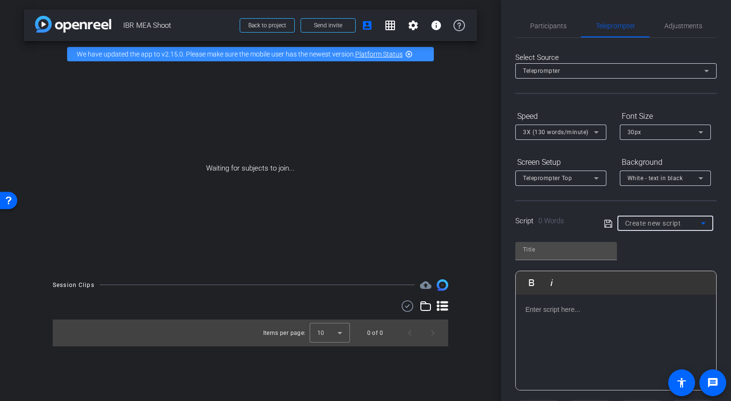
click at [689, 222] on div "Create new script" at bounding box center [663, 224] width 76 height 12
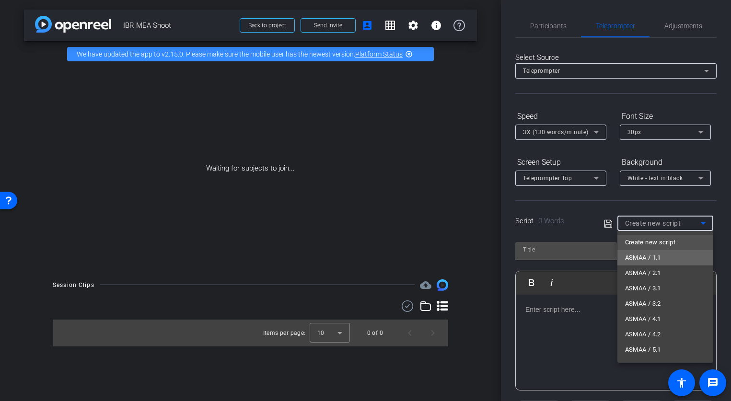
click at [685, 260] on mat-option "ASMAA / 1.1" at bounding box center [665, 257] width 96 height 15
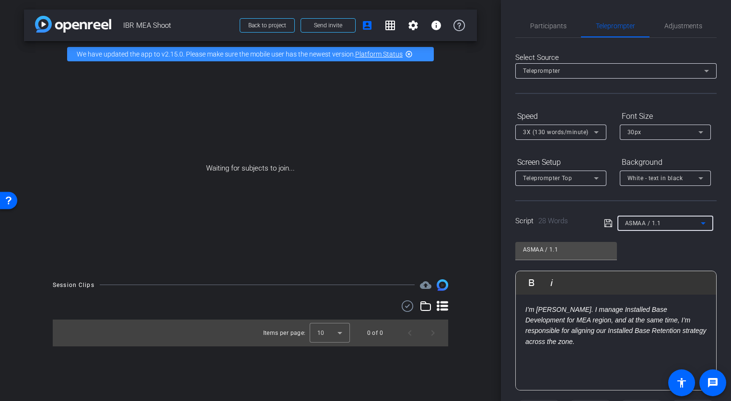
click at [703, 223] on icon at bounding box center [703, 223] width 5 height 2
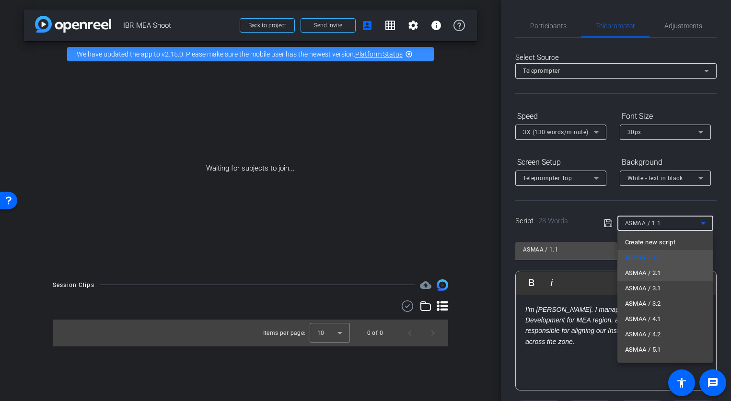
click at [679, 273] on mat-option "ASMAA / 2.1" at bounding box center [665, 273] width 96 height 15
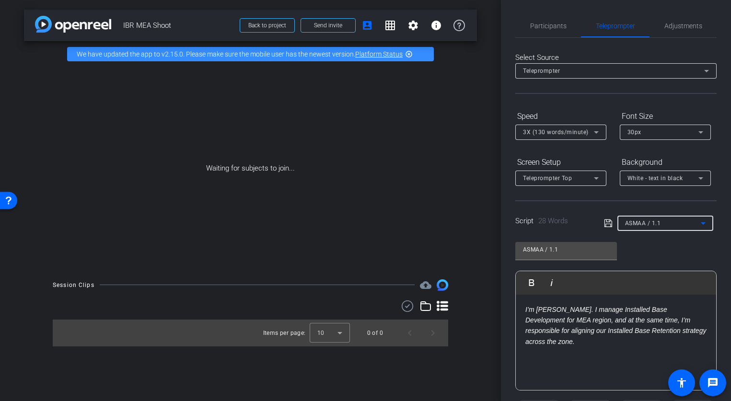
type input "ASMAA / 2.1"
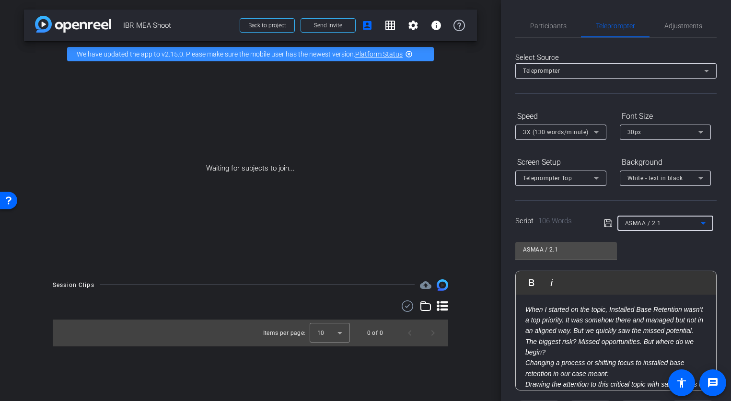
click at [708, 225] on icon at bounding box center [703, 224] width 12 height 12
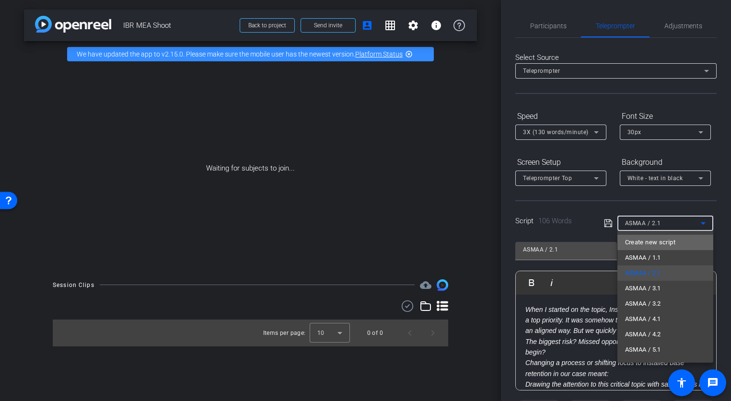
click at [690, 239] on mat-option "Create new script" at bounding box center [665, 242] width 96 height 15
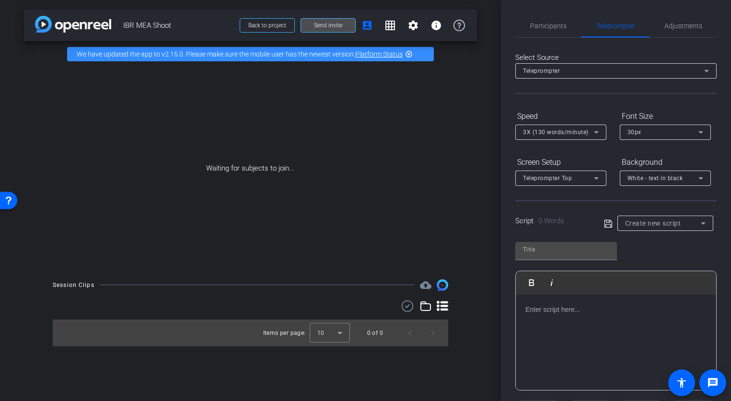
click at [337, 28] on span "Send invite" at bounding box center [328, 26] width 28 height 8
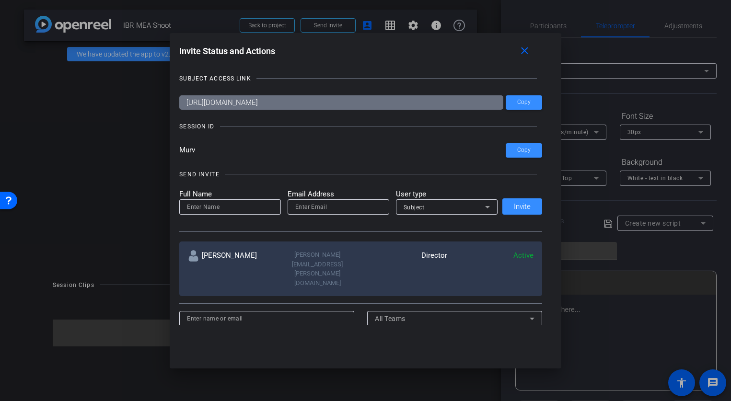
drag, startPoint x: 205, startPoint y: 150, endPoint x: 176, endPoint y: 148, distance: 28.3
click at [176, 148] on div "Invite Status and Actions close SUBJECT ACCESS LINK https://capture.openreel.co…" at bounding box center [366, 183] width 392 height 301
click at [101, 179] on div at bounding box center [365, 200] width 731 height 401
